Goal: Task Accomplishment & Management: Complete application form

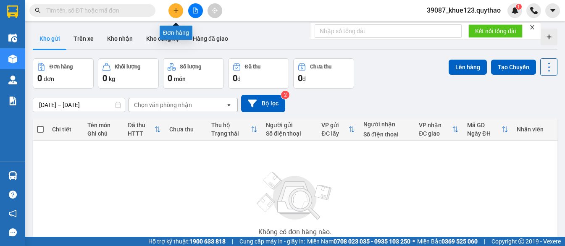
click at [175, 15] on button at bounding box center [175, 10] width 15 height 15
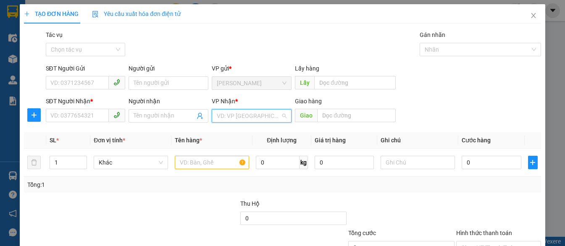
drag, startPoint x: 225, startPoint y: 117, endPoint x: 217, endPoint y: 119, distance: 8.7
click at [225, 117] on input "search" at bounding box center [249, 116] width 64 height 13
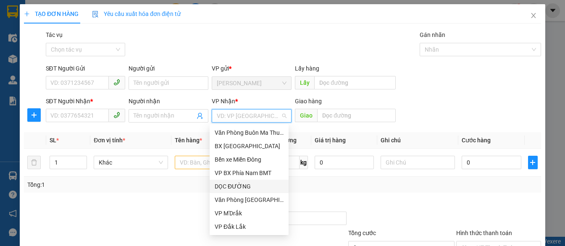
click at [227, 189] on div "DỌC ĐƯỜNG" at bounding box center [249, 186] width 69 height 9
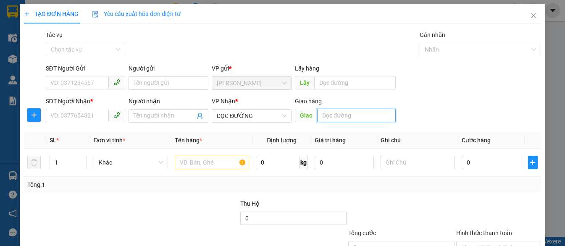
click at [319, 114] on input "text" at bounding box center [356, 115] width 78 height 13
type input "NHƠN TRẠCH"
click at [211, 163] on input "text" at bounding box center [212, 162] width 74 height 13
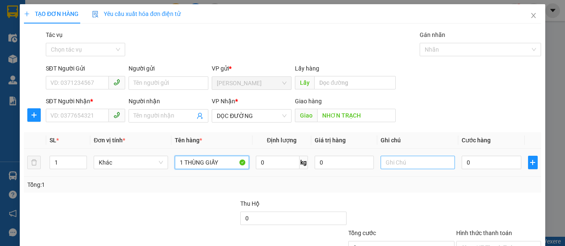
type input "1 THÙNG GIẤY"
drag, startPoint x: 420, startPoint y: 166, endPoint x: 432, endPoint y: 164, distance: 12.3
click at [430, 164] on input "text" at bounding box center [418, 162] width 74 height 13
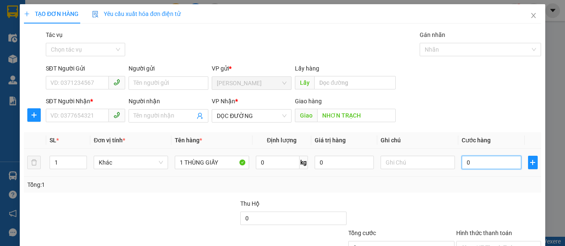
click at [481, 161] on input "0" at bounding box center [492, 162] width 60 height 13
type input "5"
type input "50"
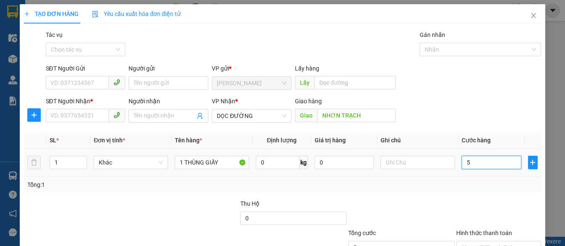
type input "50"
type input "500"
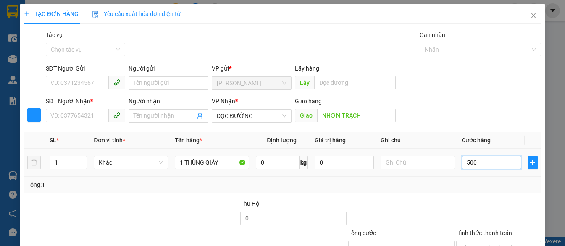
type input "5.000"
type input "50.000"
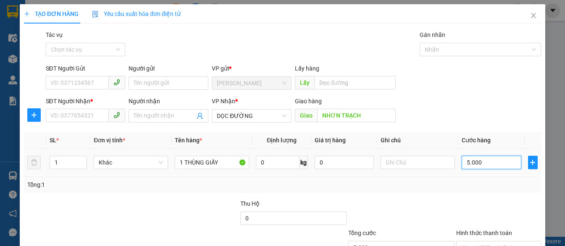
type input "50.000"
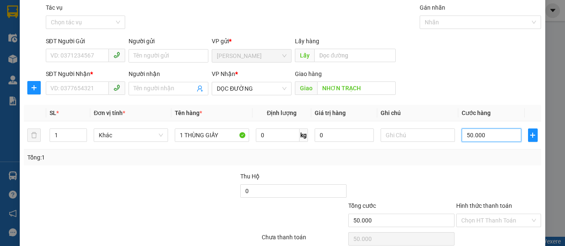
scroll to position [42, 0]
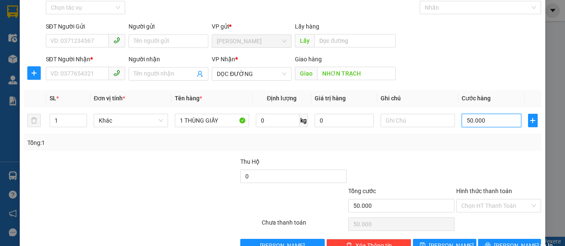
drag, startPoint x: 528, startPoint y: 205, endPoint x: 477, endPoint y: 218, distance: 52.9
click at [527, 205] on div "Chọn HT Thanh Toán" at bounding box center [498, 205] width 85 height 13
type input "50.000"
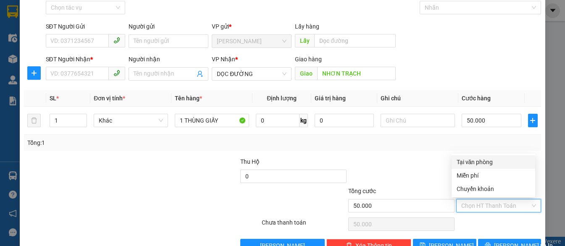
drag, startPoint x: 487, startPoint y: 164, endPoint x: 401, endPoint y: 164, distance: 86.6
click at [485, 164] on div "Tại văn phòng" at bounding box center [494, 162] width 74 height 9
type input "0"
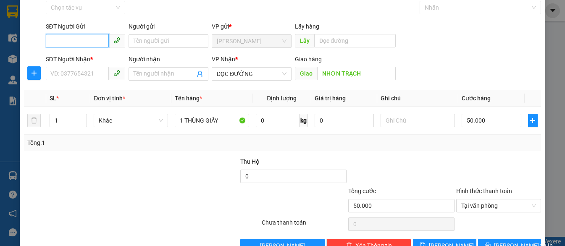
click at [66, 42] on input "SĐT Người Gửi" at bounding box center [77, 40] width 63 height 13
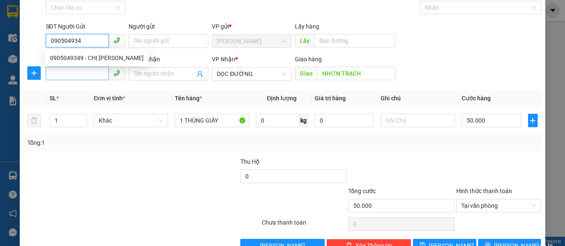
type input "0905049349"
click at [66, 55] on div "0905049349 - CHỊ [PERSON_NAME]" at bounding box center [97, 57] width 94 height 9
type input "CHỊ [PERSON_NAME]"
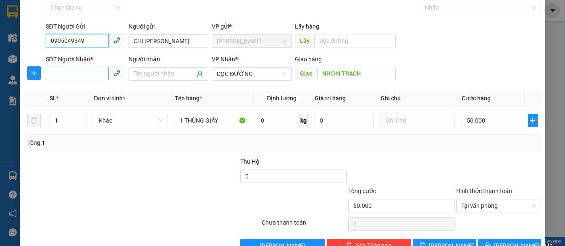
type input "0905049349"
click at [91, 76] on input "SĐT Người Nhận *" at bounding box center [77, 73] width 63 height 13
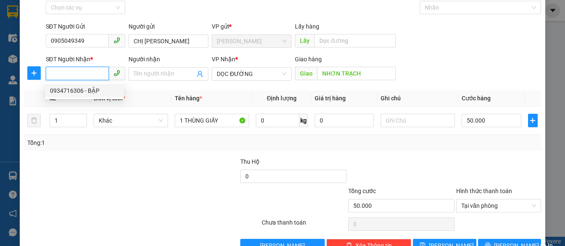
click at [95, 96] on div "0934716306 - BẬP" at bounding box center [84, 90] width 79 height 13
type input "0934716306"
type input "BẬP"
type input "NHƠN TRẠCH"
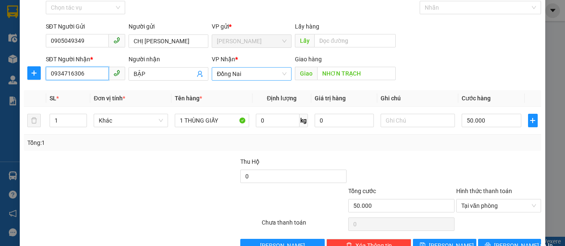
drag, startPoint x: 253, startPoint y: 76, endPoint x: 252, endPoint y: 82, distance: 5.9
click at [253, 77] on span "Đồng Nai" at bounding box center [252, 74] width 70 height 13
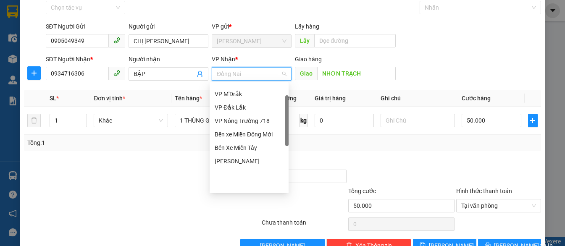
scroll to position [35, 0]
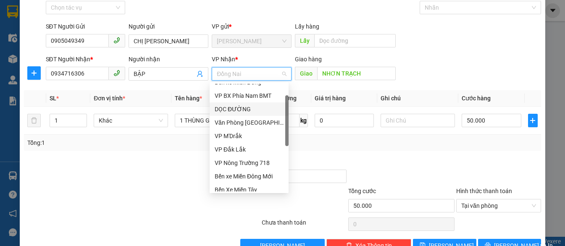
click at [250, 108] on div "DỌC ĐƯỜNG" at bounding box center [249, 109] width 69 height 9
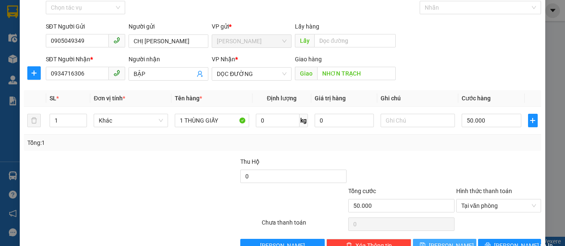
click at [451, 242] on button "[PERSON_NAME]" at bounding box center [444, 245] width 63 height 13
type input "0"
